Goal: Task Accomplishment & Management: Use online tool/utility

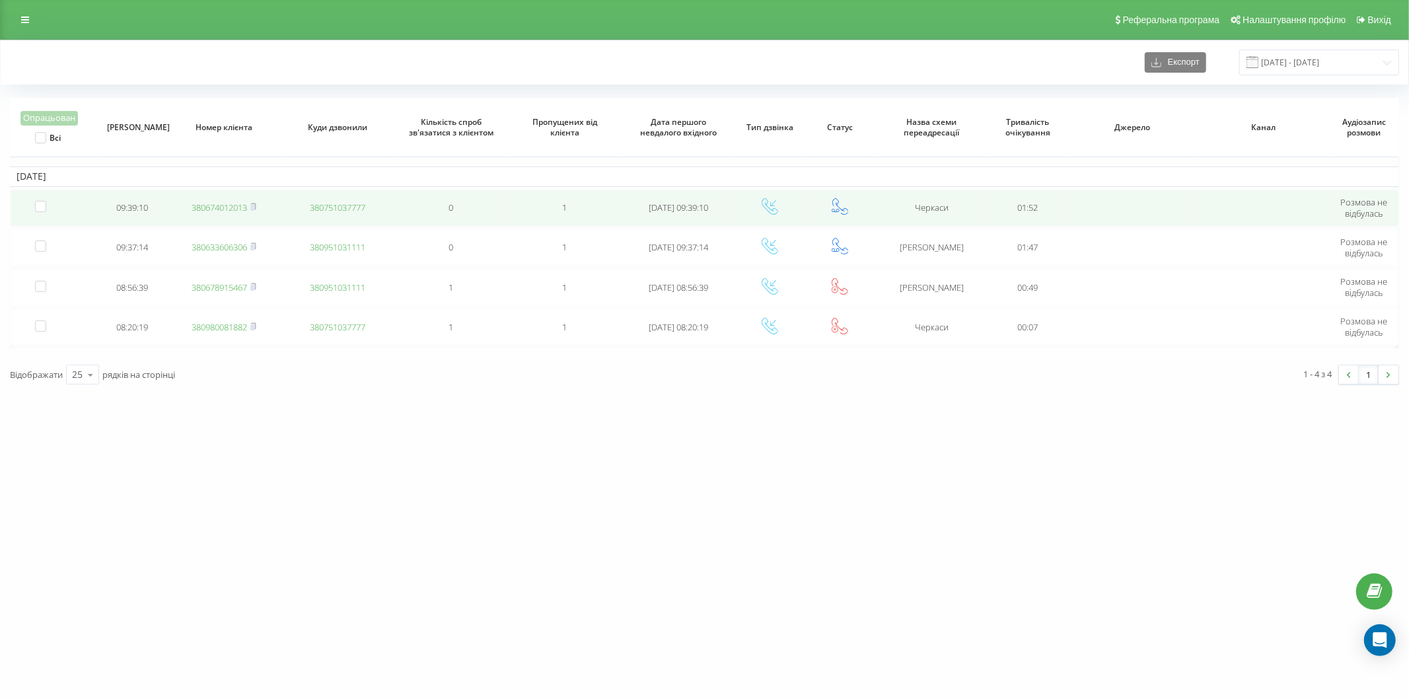
click at [216, 209] on link "380674012013" at bounding box center [219, 207] width 55 height 12
click at [208, 203] on link "380988398997" at bounding box center [219, 207] width 55 height 12
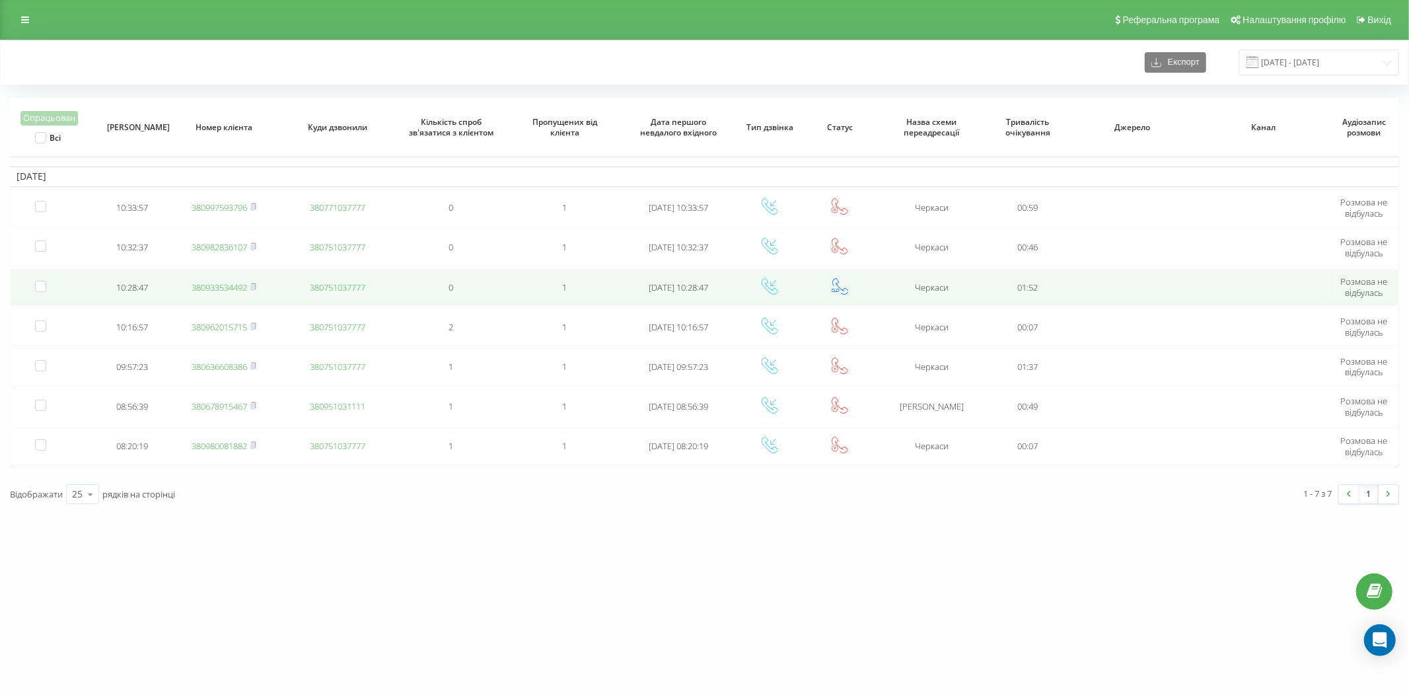
click at [209, 283] on link "380933534492" at bounding box center [219, 287] width 55 height 12
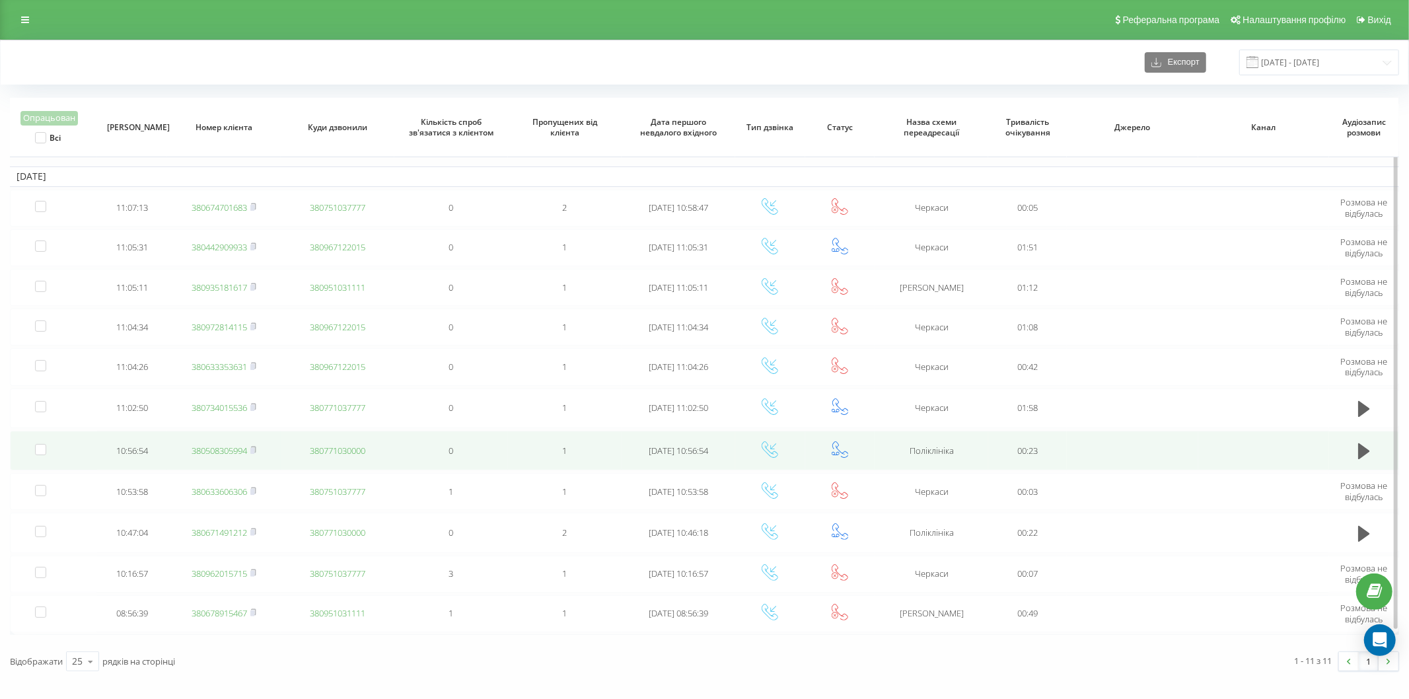
click at [211, 451] on link "380508305994" at bounding box center [219, 450] width 55 height 12
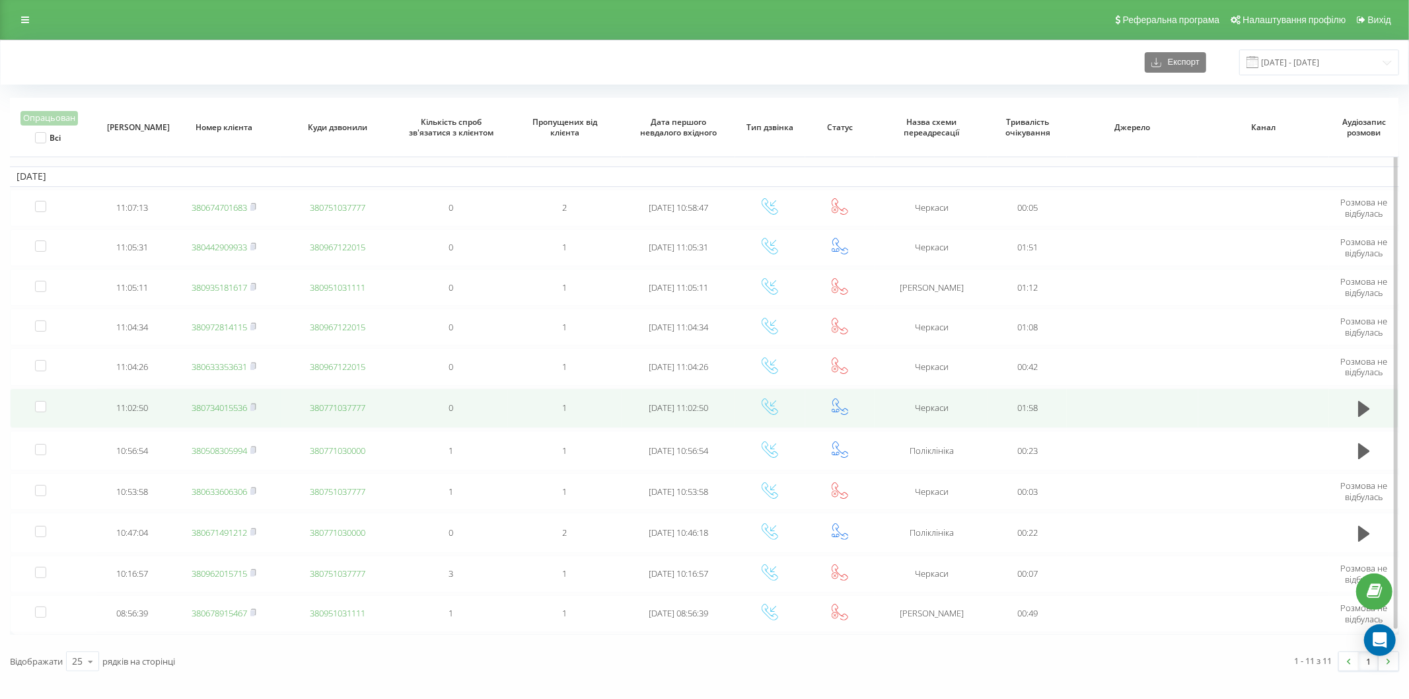
click at [216, 408] on link "380734015536" at bounding box center [219, 408] width 55 height 12
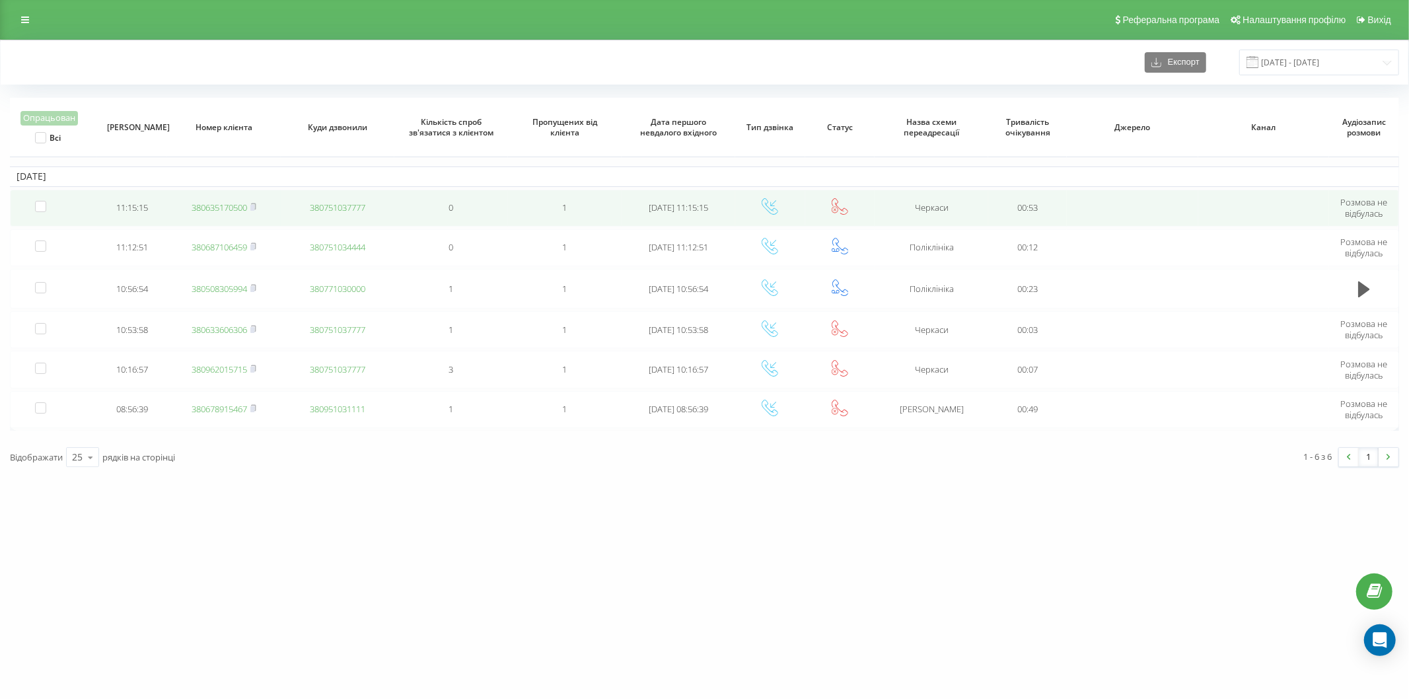
click at [223, 209] on link "380635170500" at bounding box center [219, 207] width 55 height 12
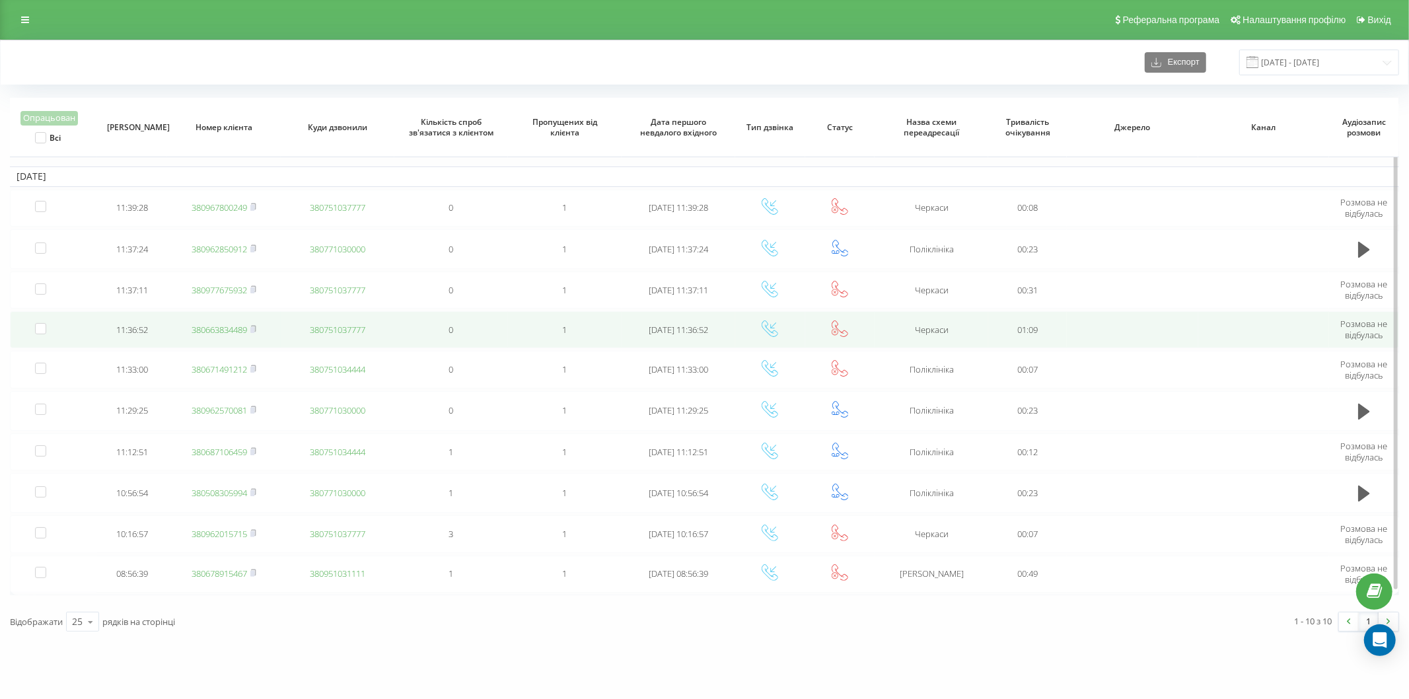
click at [209, 332] on link "380663834489" at bounding box center [219, 330] width 55 height 12
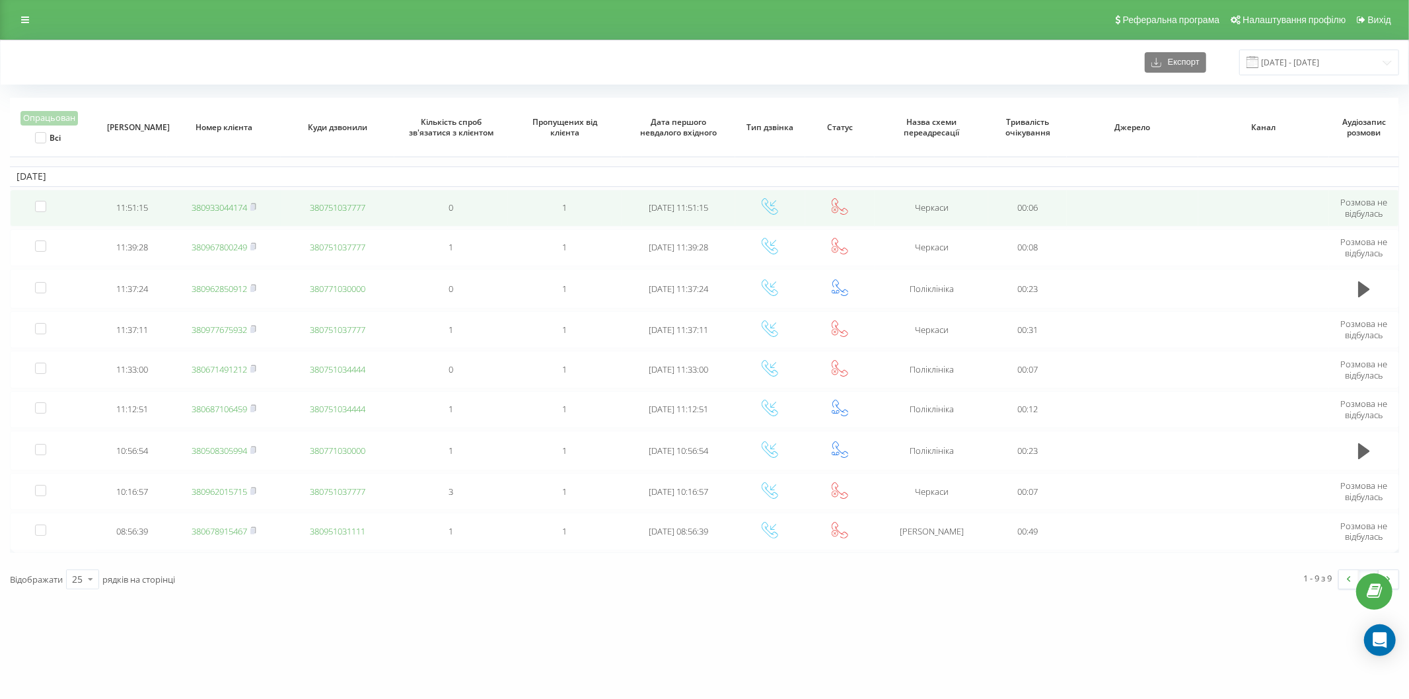
click at [215, 208] on link "380933044174" at bounding box center [219, 207] width 55 height 12
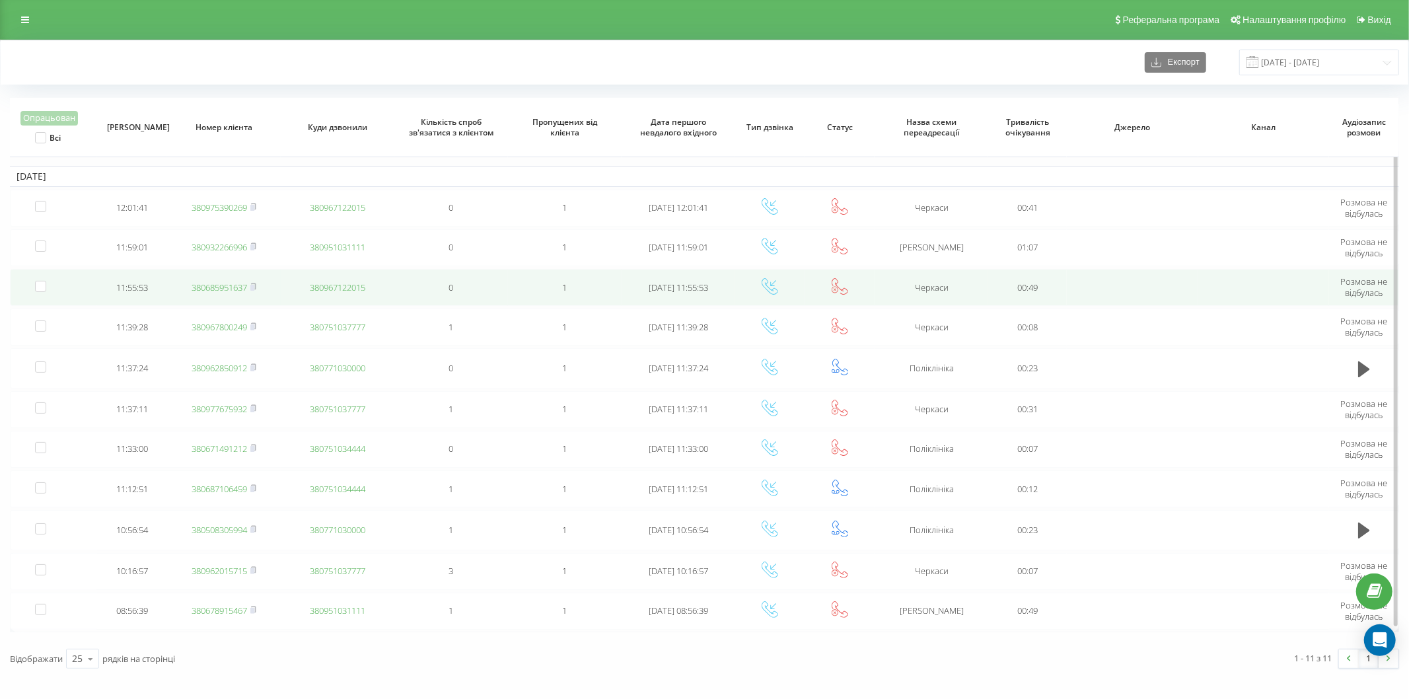
click at [203, 285] on link "380685951637" at bounding box center [219, 287] width 55 height 12
click at [213, 284] on link "380935116886" at bounding box center [219, 290] width 55 height 12
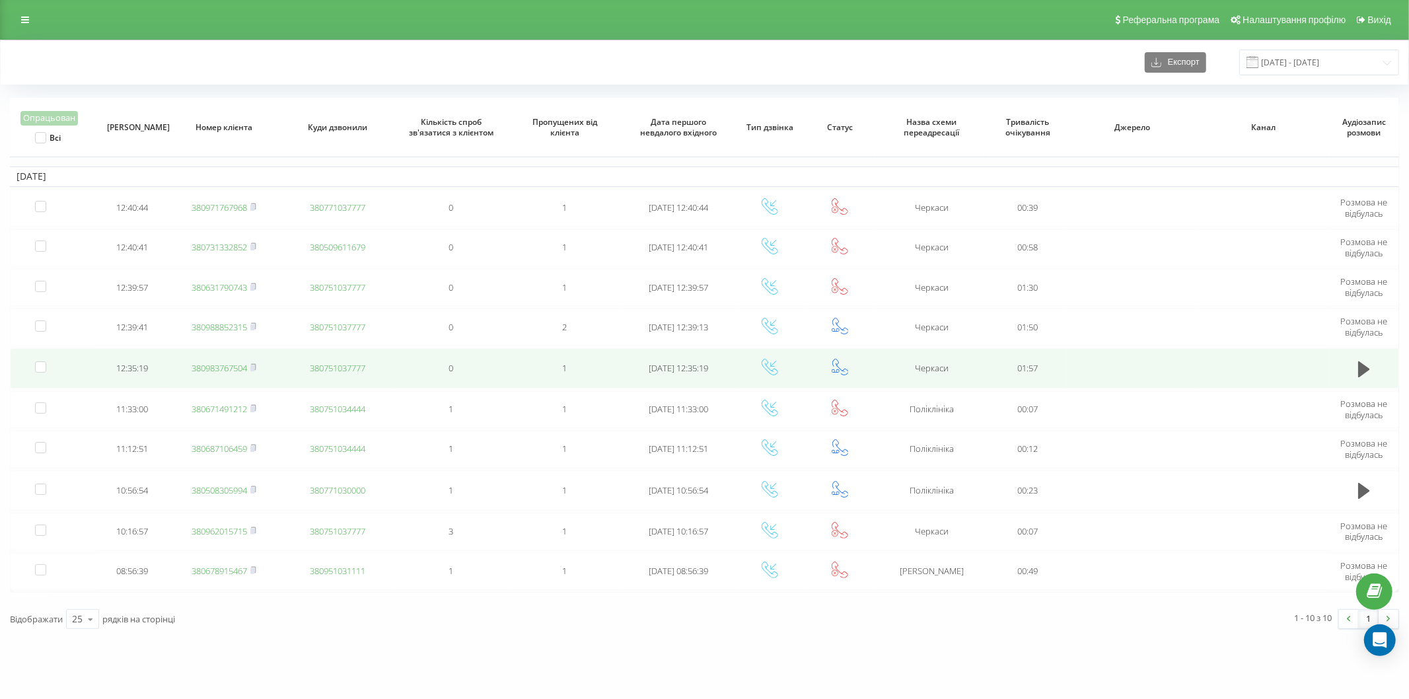
click at [205, 368] on link "380983767504" at bounding box center [219, 368] width 55 height 12
click at [217, 367] on link "380988852315" at bounding box center [219, 369] width 55 height 12
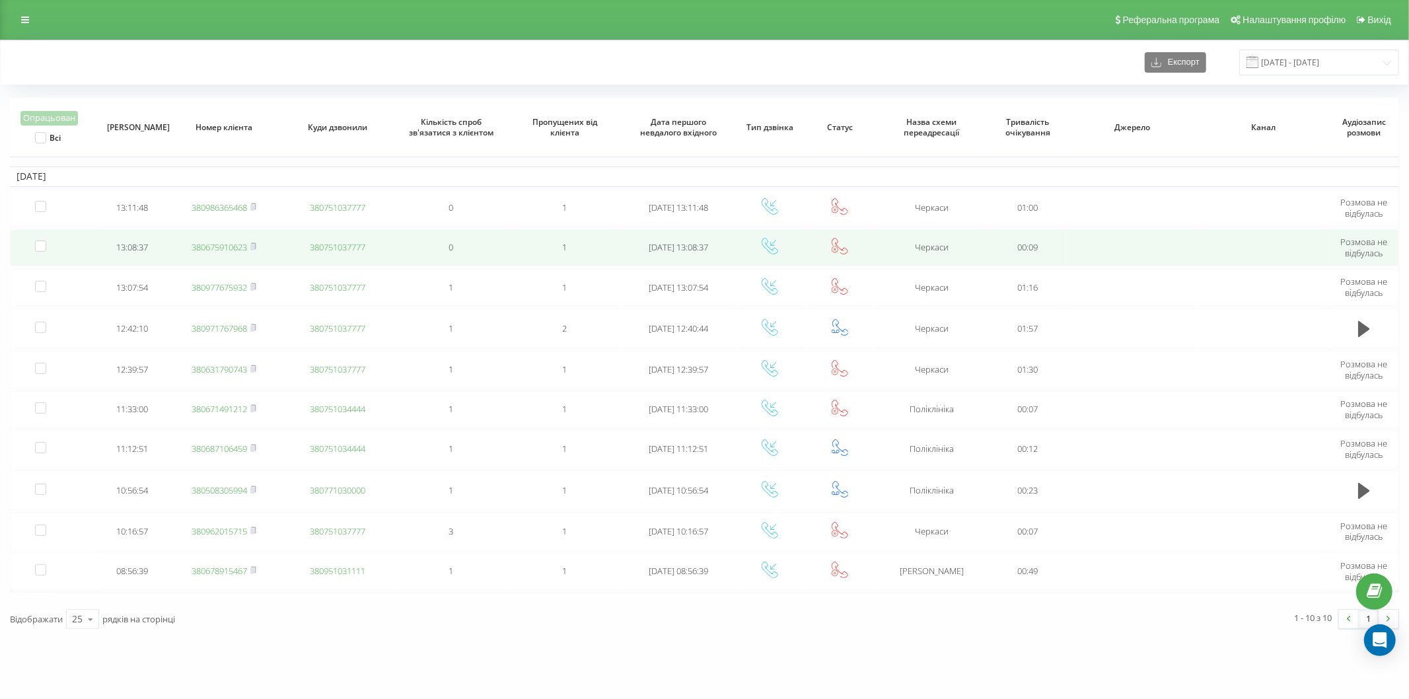
click at [215, 246] on link "380675910623" at bounding box center [219, 247] width 55 height 12
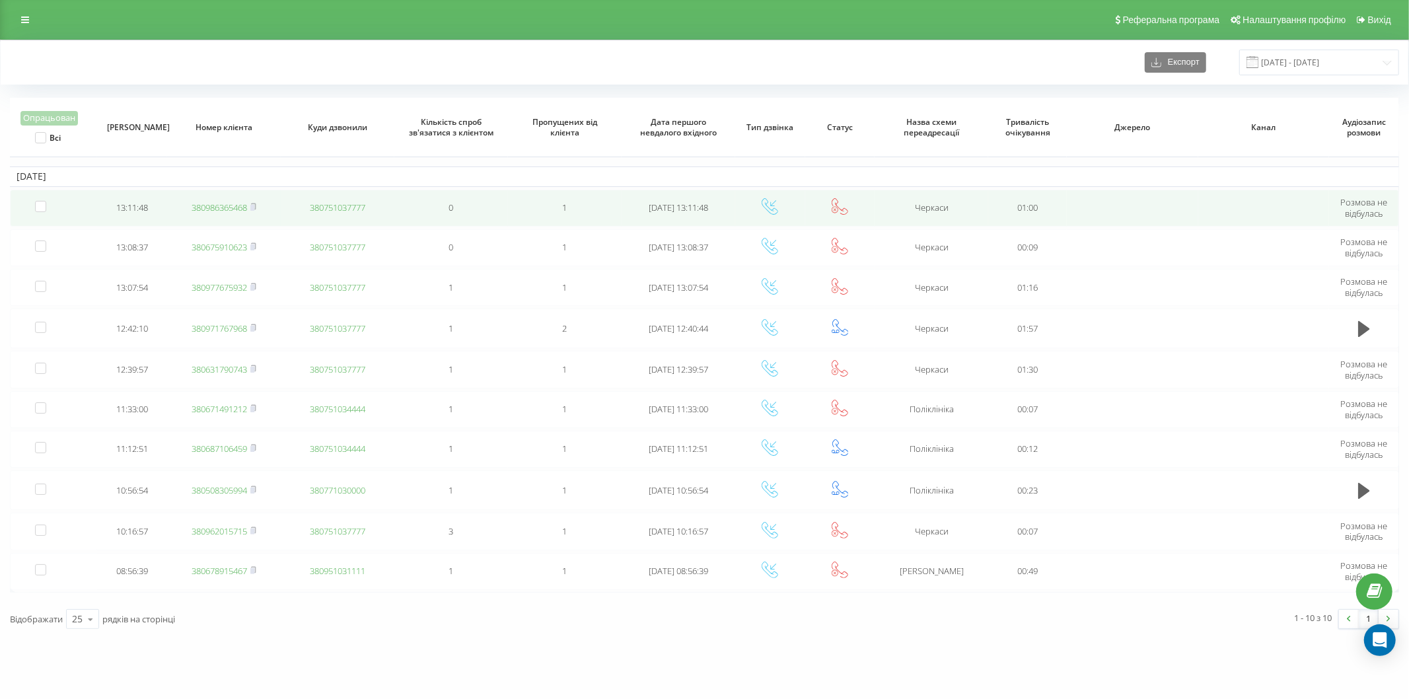
click at [219, 208] on link "380986365468" at bounding box center [219, 207] width 55 height 12
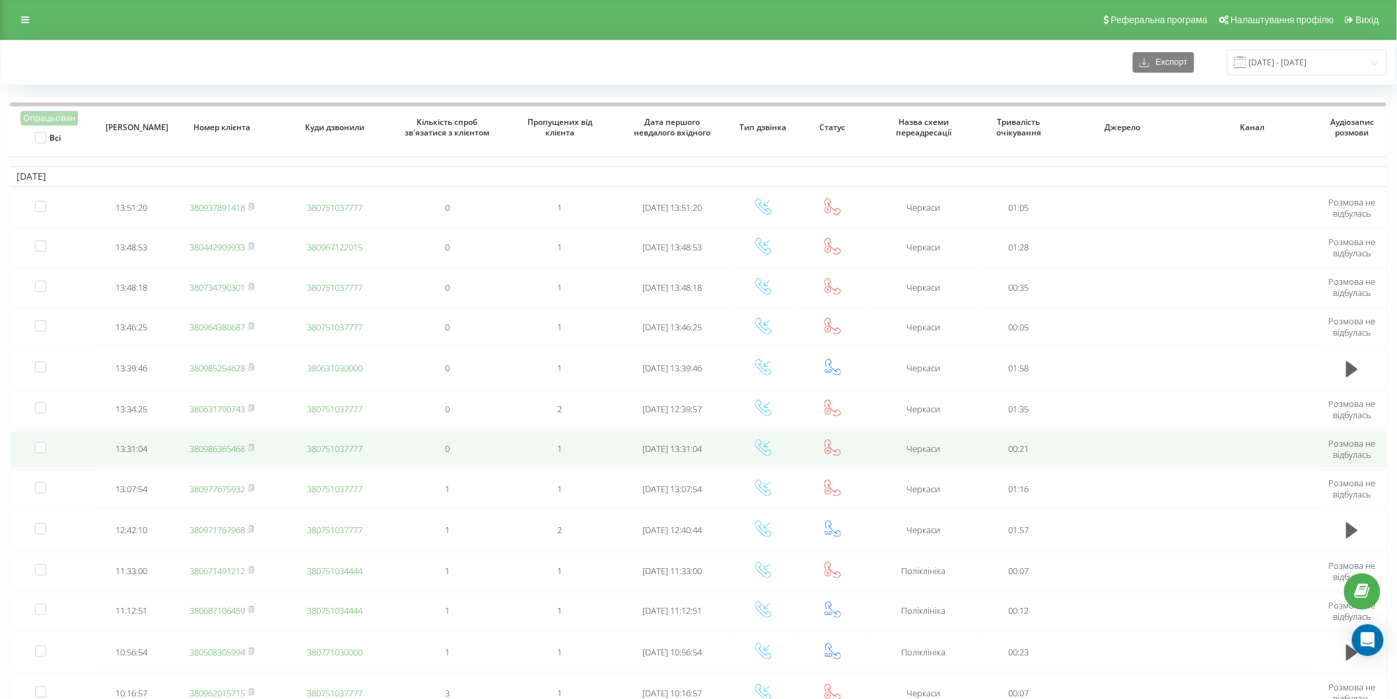
click at [215, 452] on td "380986365468" at bounding box center [222, 449] width 113 height 37
click at [215, 450] on link "380986365468" at bounding box center [217, 448] width 55 height 12
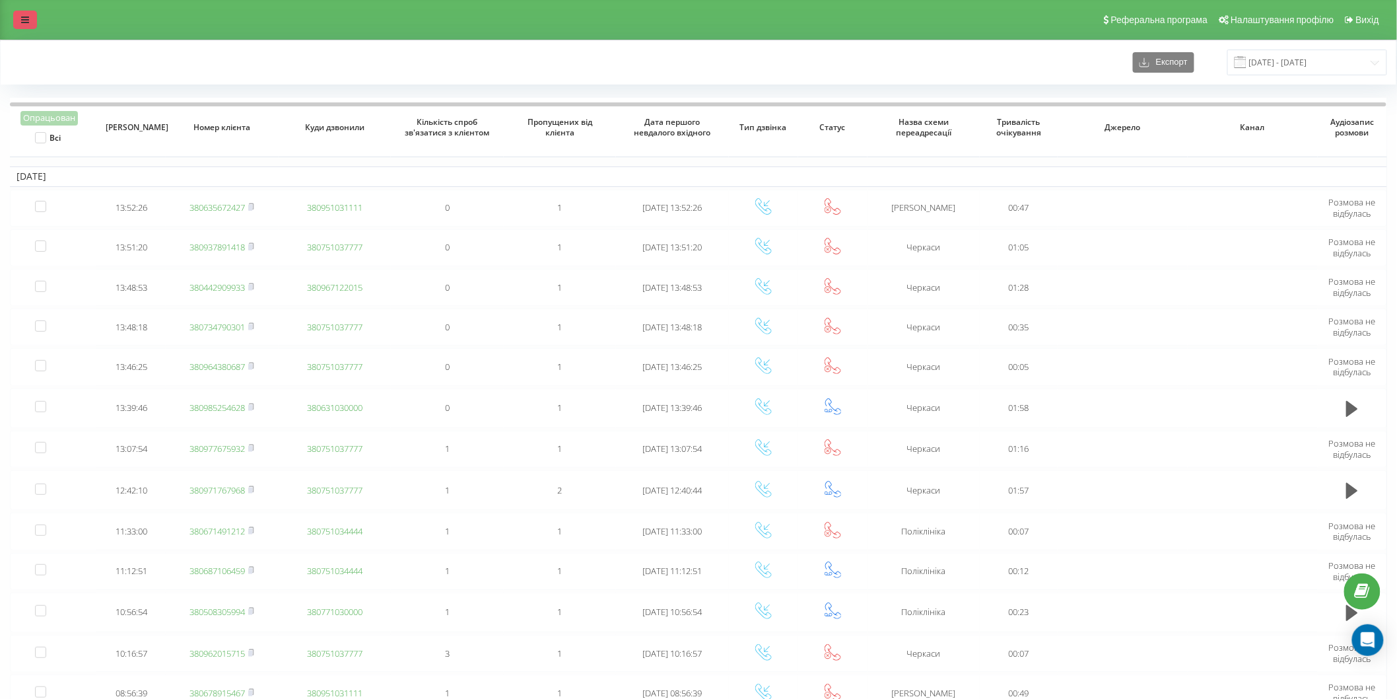
click at [24, 17] on icon at bounding box center [25, 19] width 8 height 9
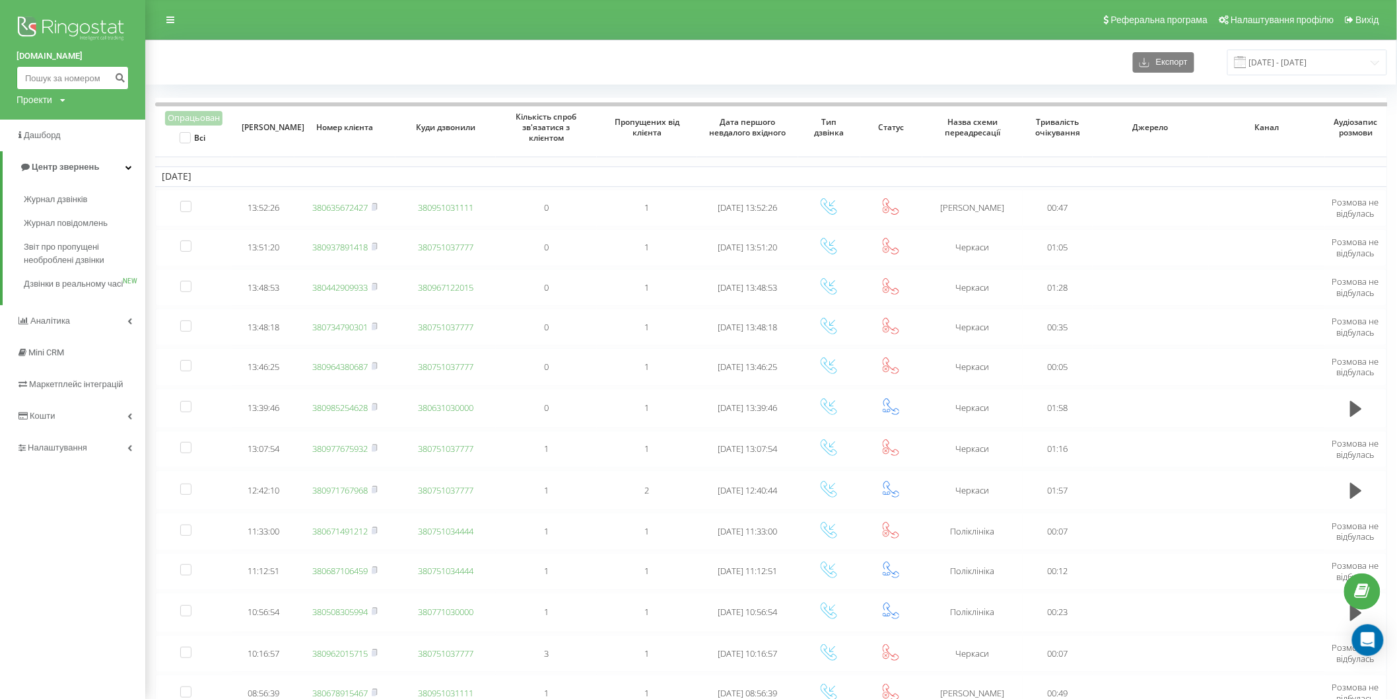
click at [61, 75] on input at bounding box center [73, 78] width 112 height 24
paste input "0969303674"
type input "0969303674"
click at [120, 78] on icon "submit" at bounding box center [119, 76] width 11 height 8
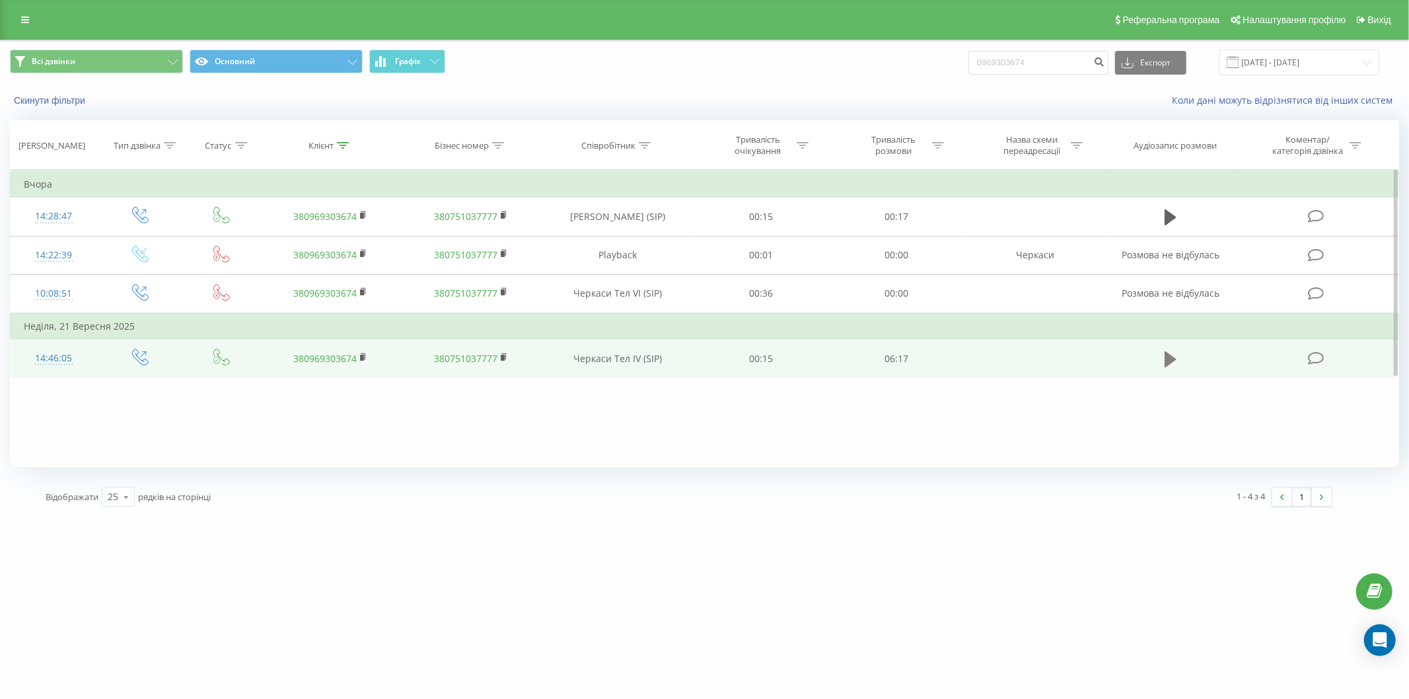
click at [1170, 351] on icon at bounding box center [1170, 359] width 12 height 18
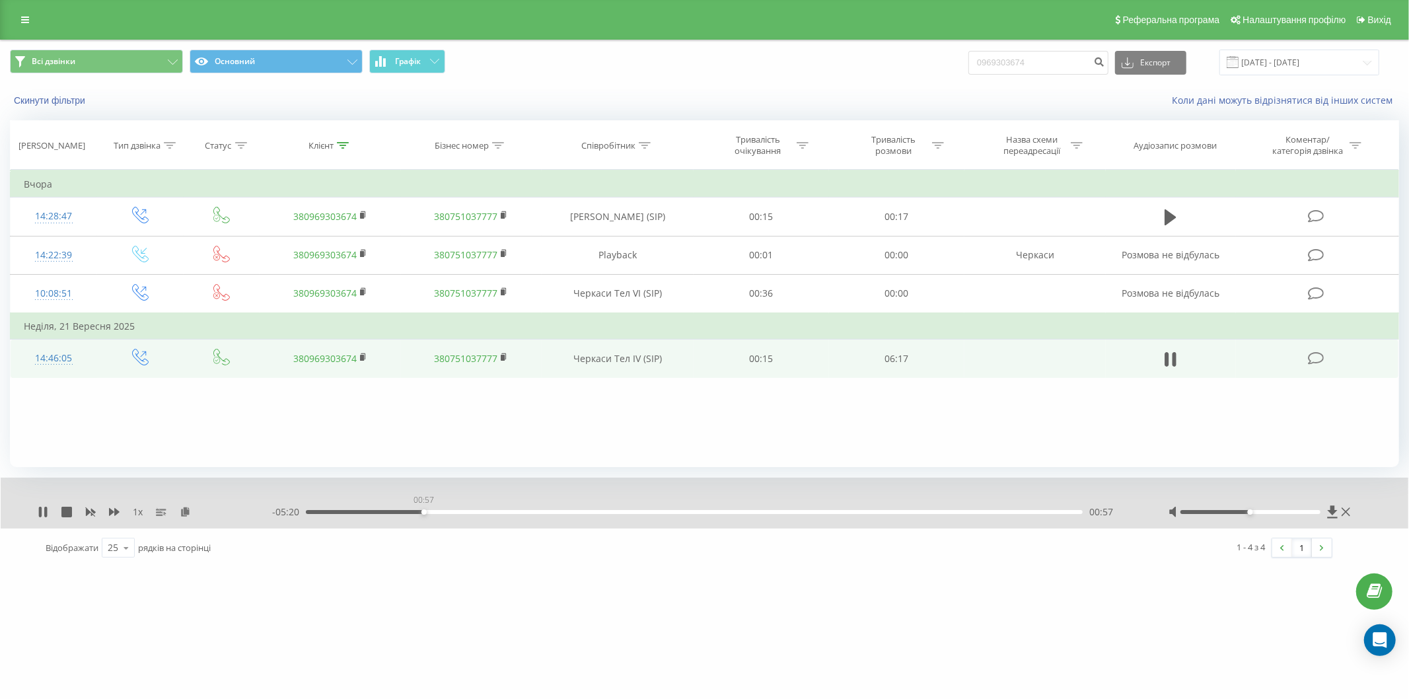
drag, startPoint x: 440, startPoint y: 509, endPoint x: 423, endPoint y: 512, distance: 17.5
click at [423, 512] on div "00:57" at bounding box center [423, 511] width 5 height 5
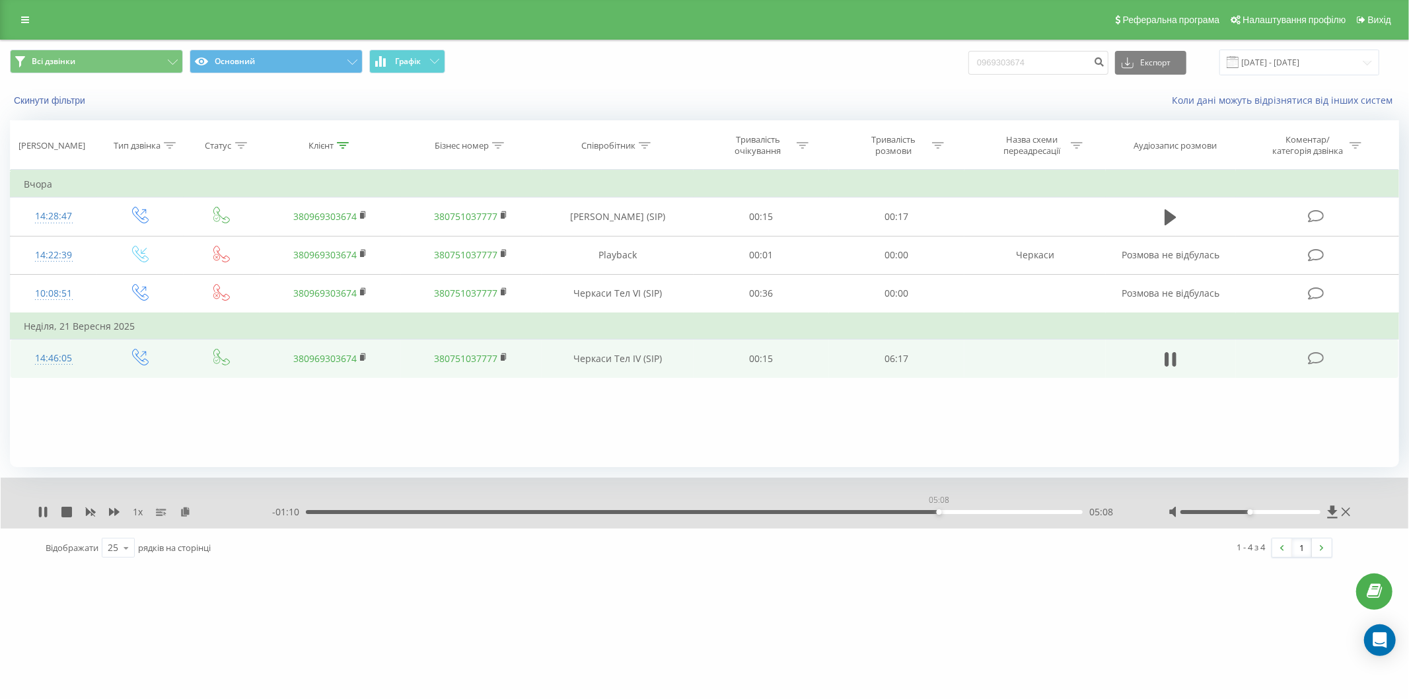
click at [938, 512] on div "05:08" at bounding box center [938, 511] width 5 height 5
click at [950, 512] on div "05:13" at bounding box center [950, 511] width 5 height 5
click at [968, 512] on div "05:22" at bounding box center [694, 512] width 777 height 4
click at [48, 512] on icon at bounding box center [43, 511] width 11 height 11
click at [25, 23] on icon at bounding box center [25, 19] width 8 height 9
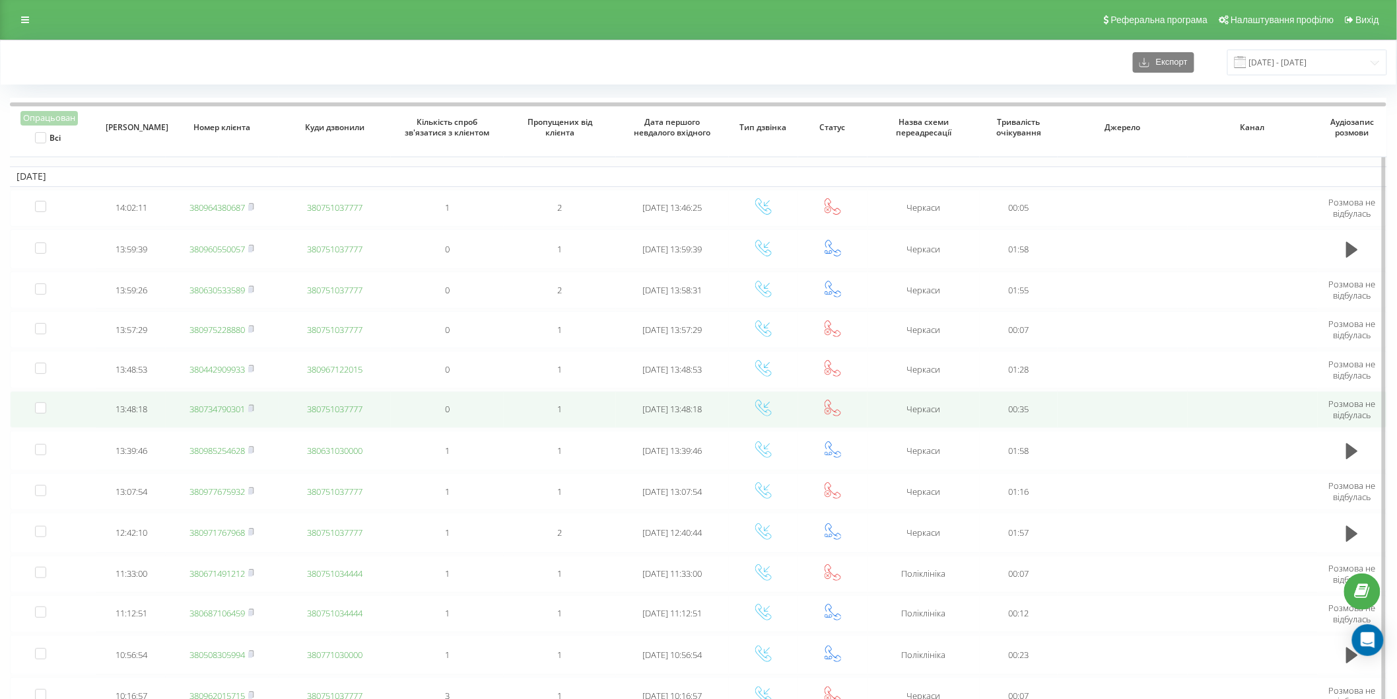
click at [203, 407] on link "380734790301" at bounding box center [217, 409] width 55 height 12
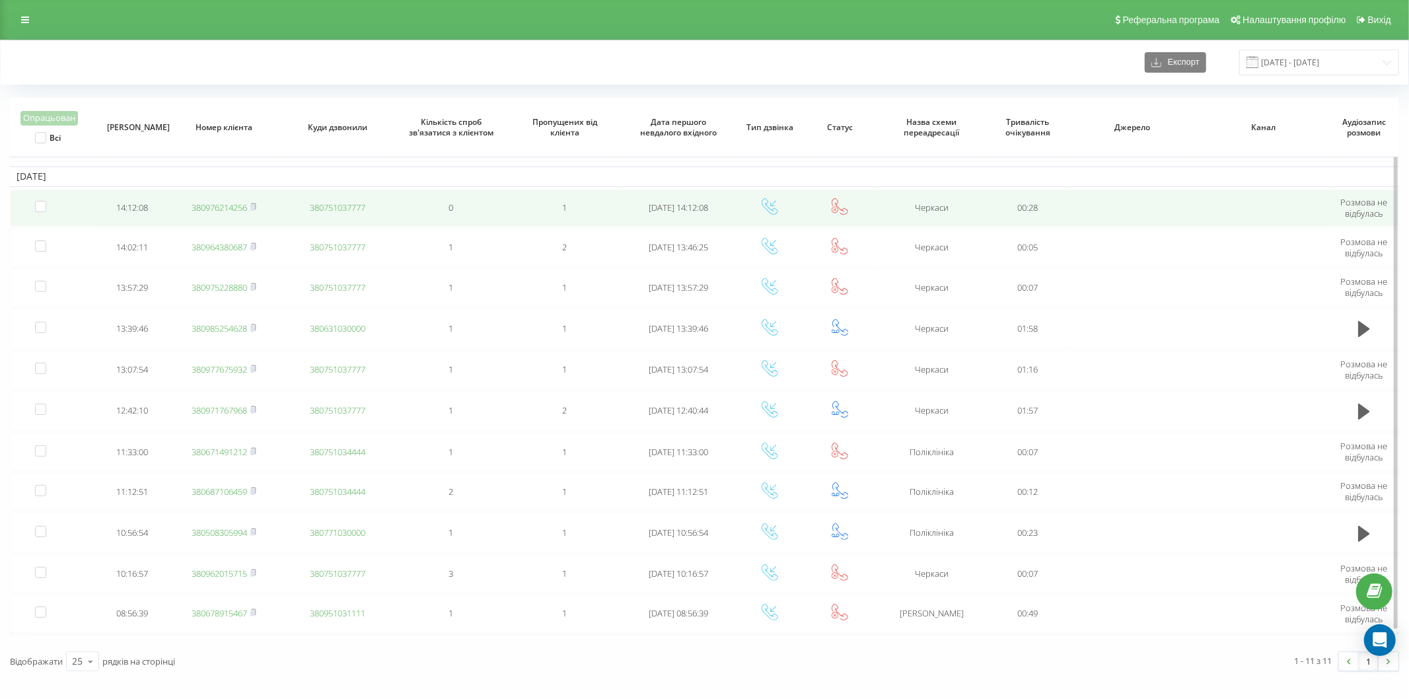
click at [211, 202] on link "380976214256" at bounding box center [219, 207] width 55 height 12
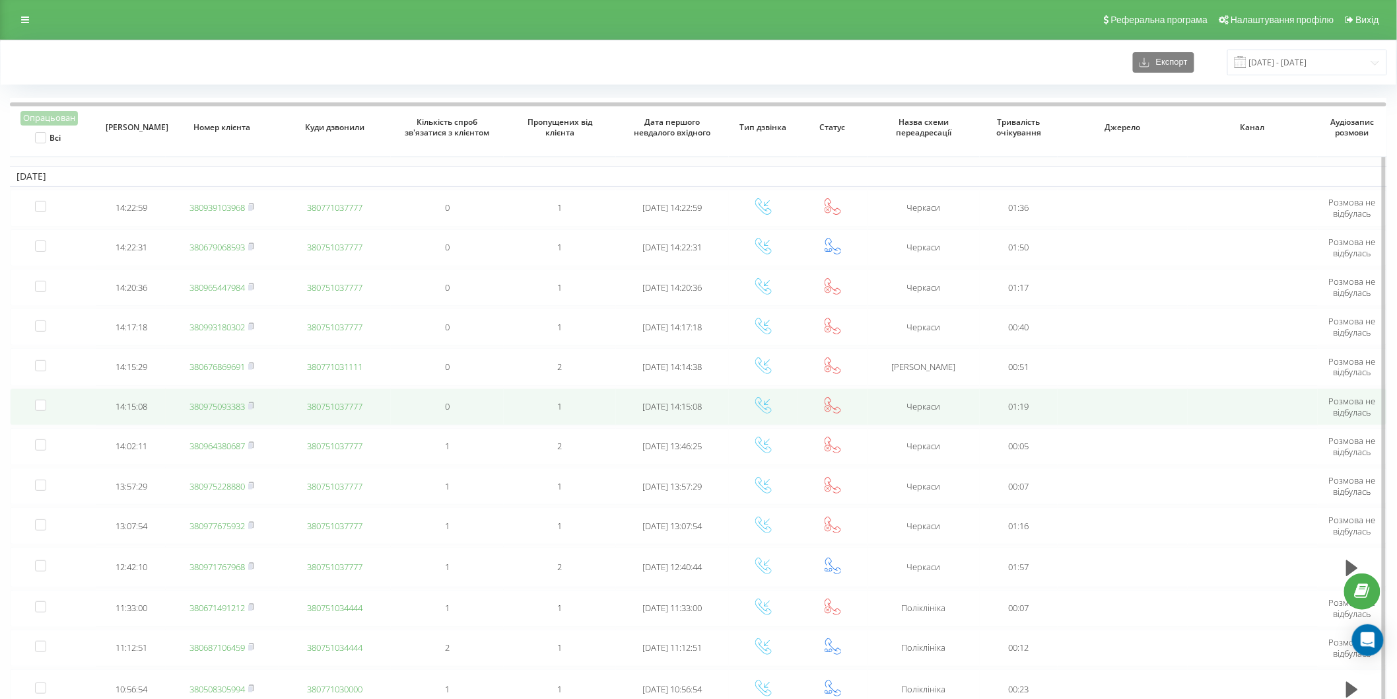
click at [215, 405] on link "380975093383" at bounding box center [217, 406] width 55 height 12
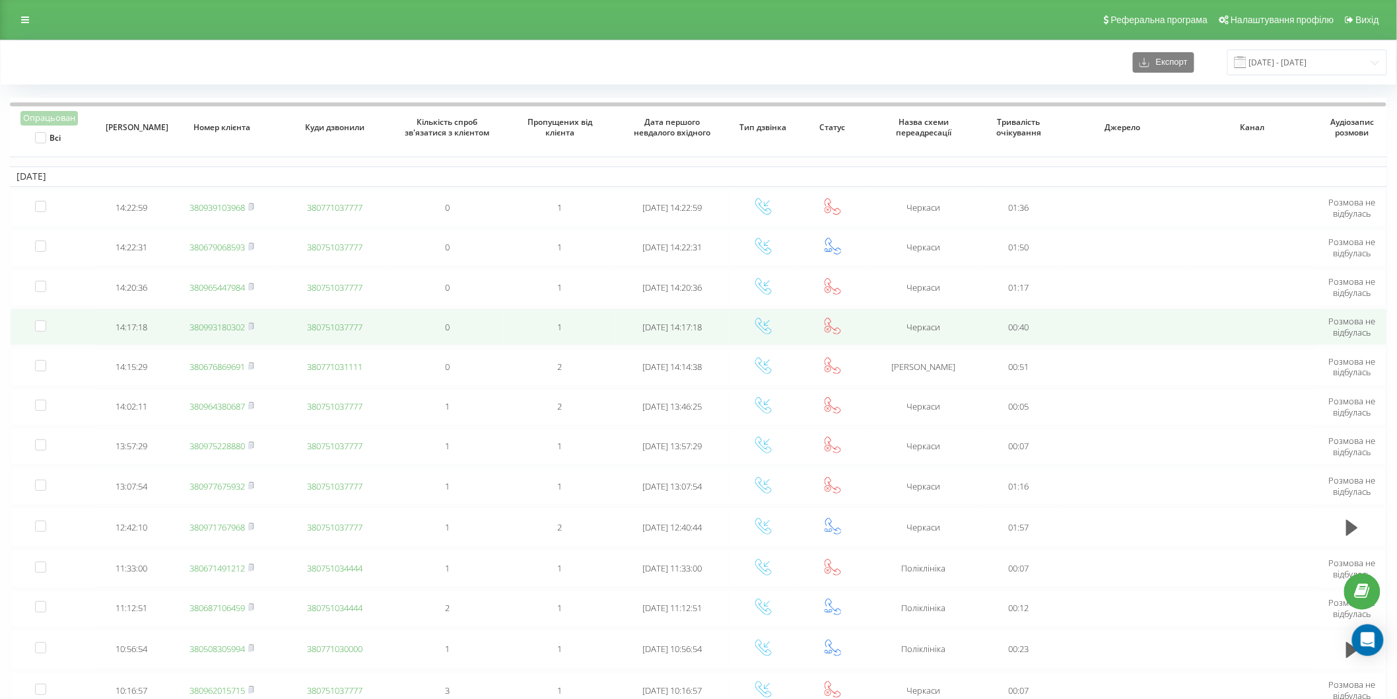
click at [205, 326] on link "380993180302" at bounding box center [217, 327] width 55 height 12
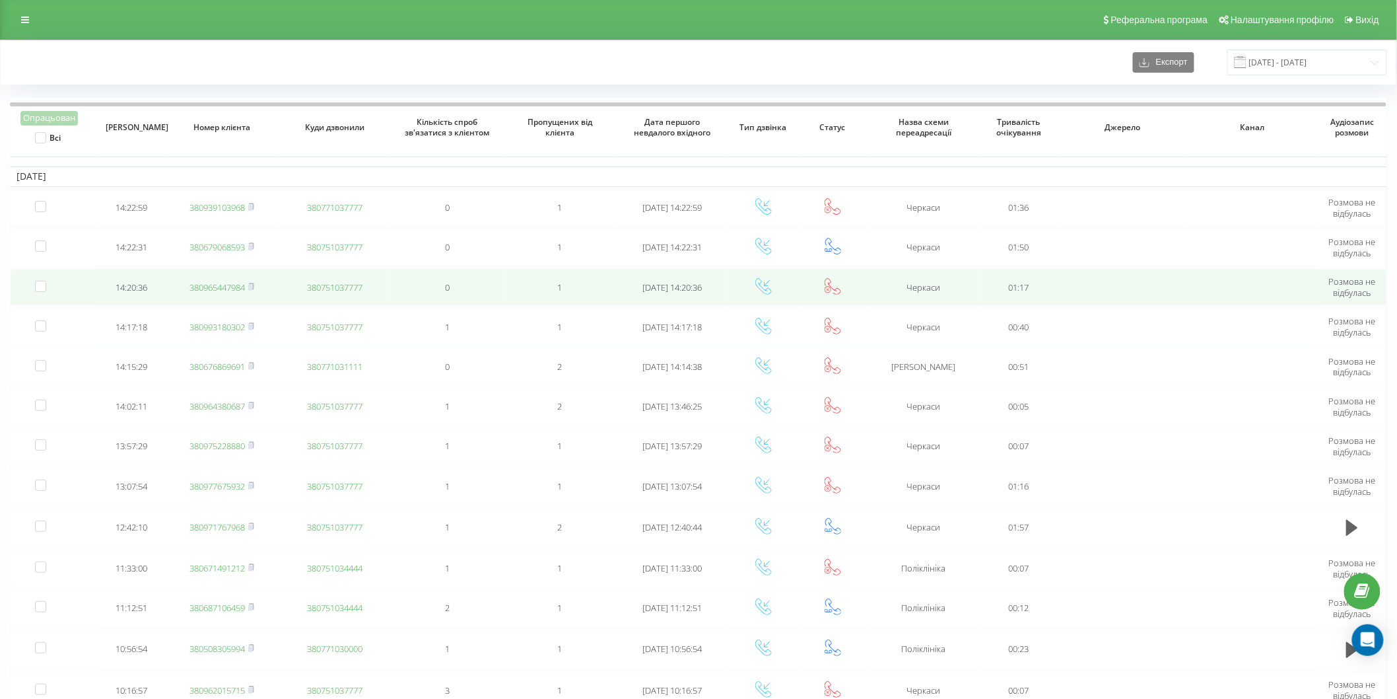
click at [213, 287] on link "380965447984" at bounding box center [217, 287] width 55 height 12
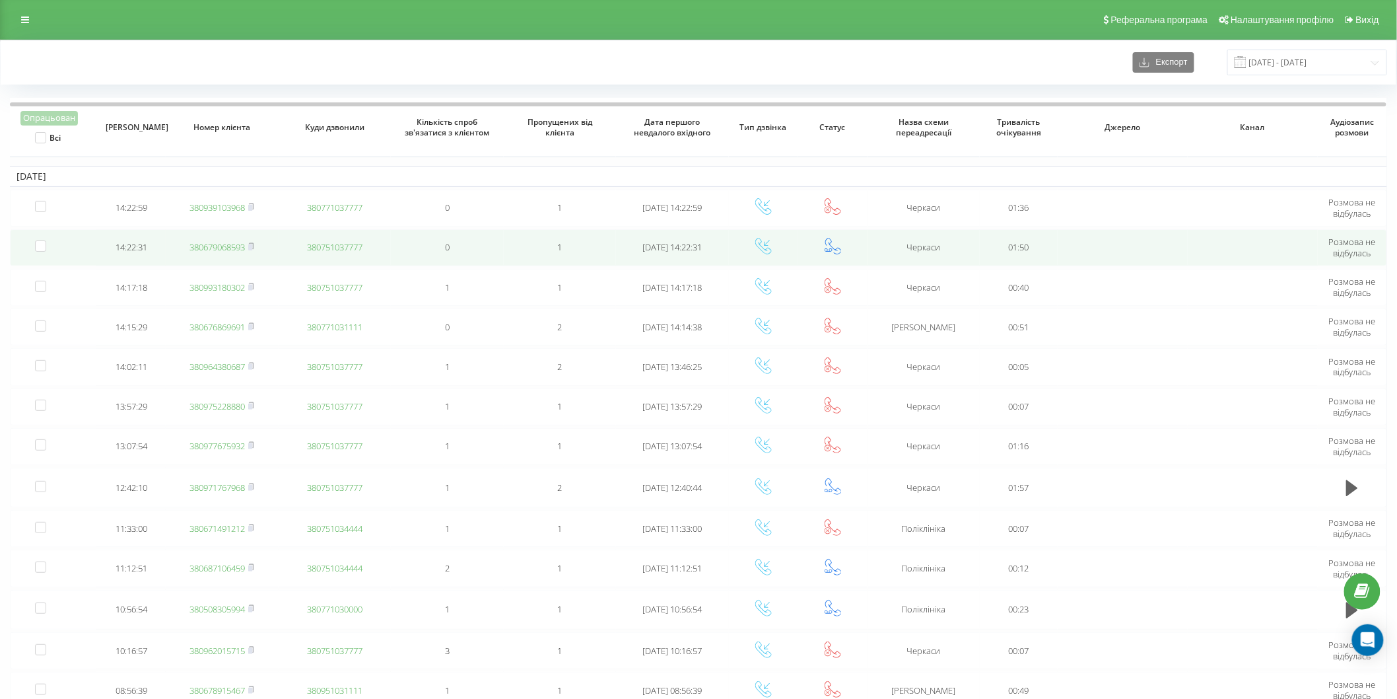
click at [214, 244] on link "380679068593" at bounding box center [217, 247] width 55 height 12
